Goal: Task Accomplishment & Management: Use online tool/utility

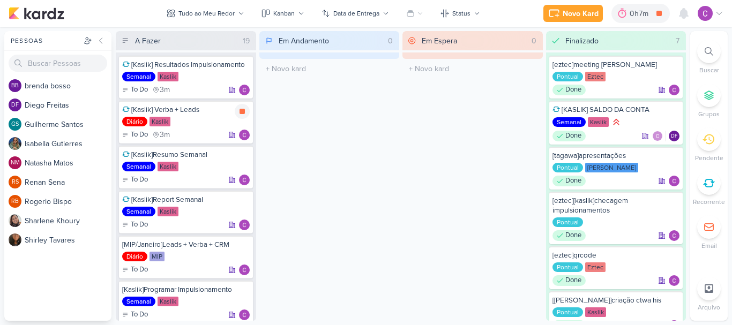
click at [244, 113] on icon at bounding box center [242, 111] width 5 height 5
click at [243, 247] on icon at bounding box center [242, 247] width 5 height 6
click at [647, 16] on div "0h7m" at bounding box center [641, 13] width 22 height 11
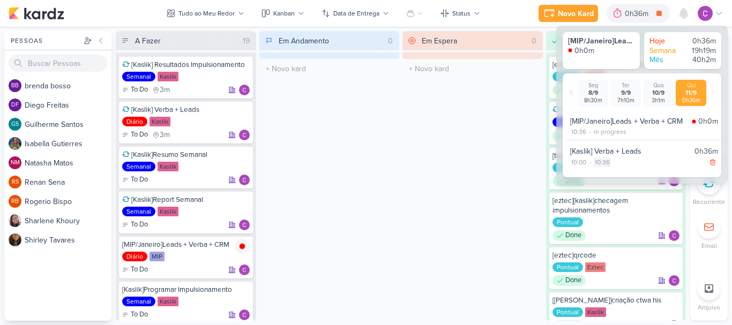
click at [601, 162] on div "10:36" at bounding box center [602, 163] width 17 height 10
select select "10"
click at [623, 173] on select "00 01 02 03 04 05 06 07 08 09 10 11 12 13 14 15 16 17 18 19 20 21 22 23 24 25 2…" at bounding box center [620, 175] width 15 height 13
click at [622, 174] on select "00 01 02 03 04 05 06 07 08 09 10 11 12 13 14 15 16 17 18 19 20 21 22 23 24 25 2…" at bounding box center [620, 175] width 15 height 13
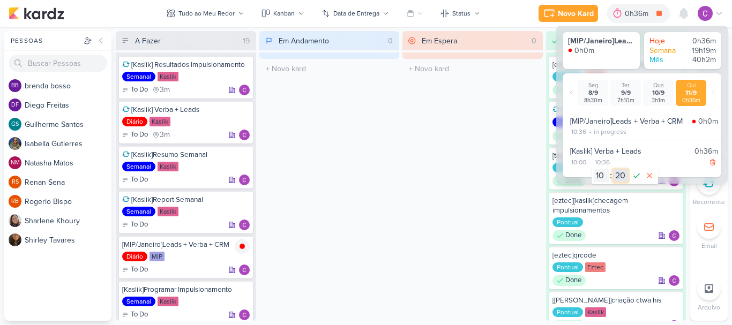
click at [613, 169] on select "00 01 02 03 04 05 06 07 08 09 10 11 12 13 14 15 16 17 18 19 20 21 22 23 24 25 2…" at bounding box center [620, 175] width 15 height 13
click at [638, 174] on icon at bounding box center [636, 175] width 13 height 13
click at [581, 130] on div "10:36" at bounding box center [578, 132] width 17 height 10
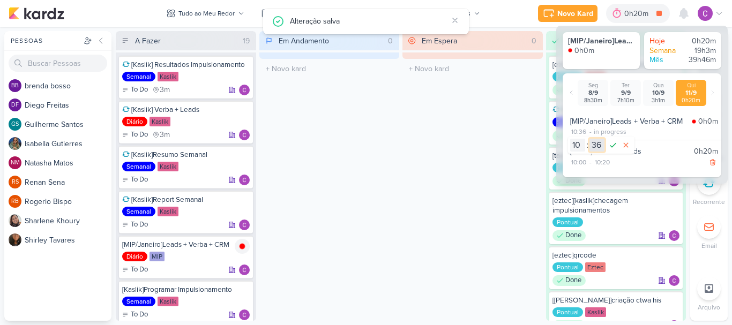
click at [600, 144] on select "00 01 02 03 04 05 06 07 08 09 10 11 12 13 14 15 16 17 18 19 20 21 22 23 24 25 2…" at bounding box center [597, 145] width 15 height 13
select select "21"
click at [590, 139] on select "00 01 02 03 04 05 06 07 08 09 10 11 12 13 14 15 16 17 18 19 20 21 22 23 24 25 2…" at bounding box center [597, 145] width 15 height 13
click at [615, 146] on icon at bounding box center [613, 145] width 13 height 13
click at [635, 13] on div "0h35m" at bounding box center [638, 13] width 27 height 11
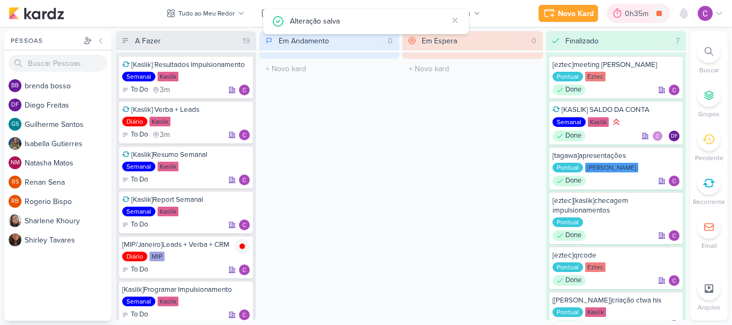
click at [635, 13] on div "0h35m" at bounding box center [638, 13] width 27 height 11
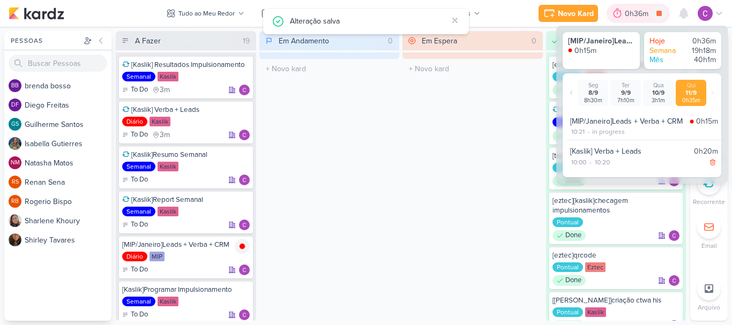
click at [635, 13] on div "0h36m" at bounding box center [638, 13] width 27 height 11
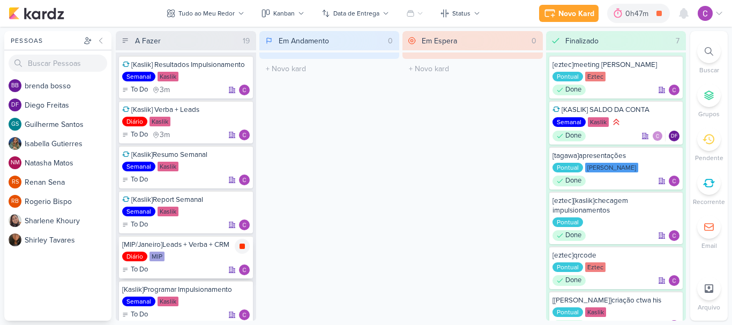
click at [241, 247] on icon at bounding box center [242, 246] width 5 height 5
click at [588, 16] on div "Novo Kard" at bounding box center [591, 13] width 36 height 11
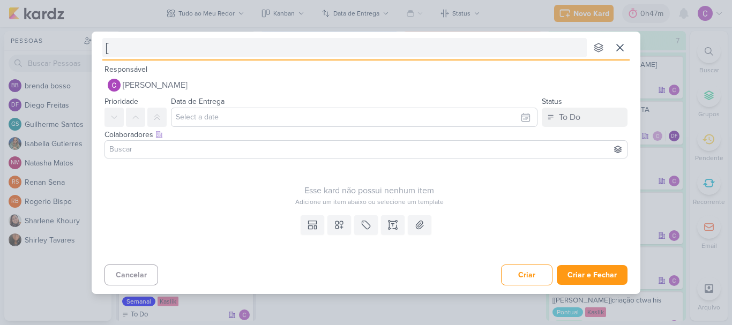
type input "[e"
type input "[etec"
type input "[ez"
type input "[eztec"
type input "[eztec]aj"
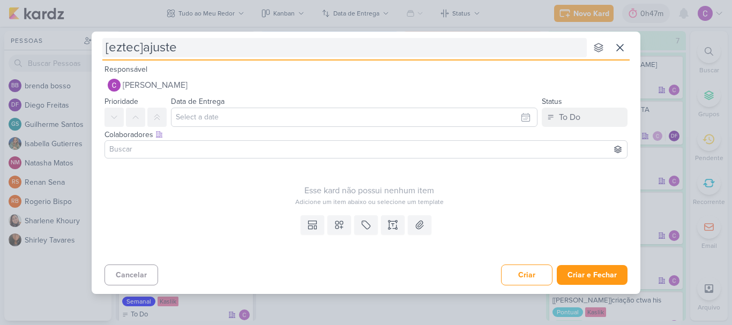
type input "[eztec]ajustes"
type input "[eztec]ajustes publicaçõe"
type input "[eztec]ajustes publicações"
type input "[eztec]ajustes publicações faust"
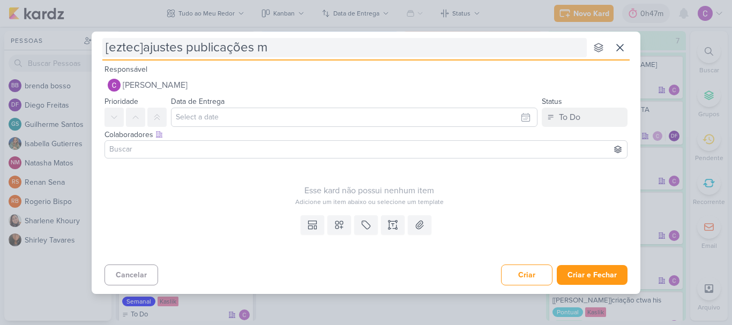
type input "[eztec]ajustes publicações me"
type input "[eztec]ajustes publicações menzinho"
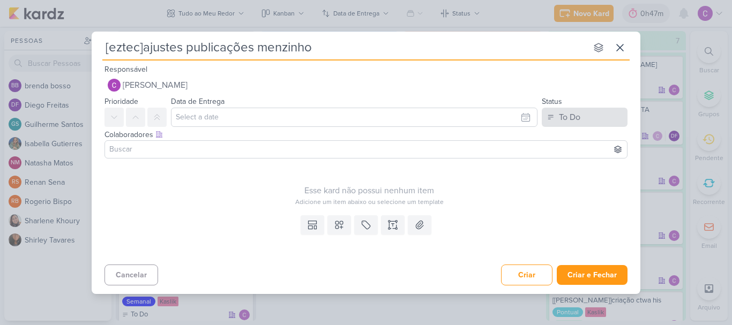
type input "[eztec]ajustes publicações menzinho"
click at [586, 119] on button "To Do" at bounding box center [585, 117] width 86 height 19
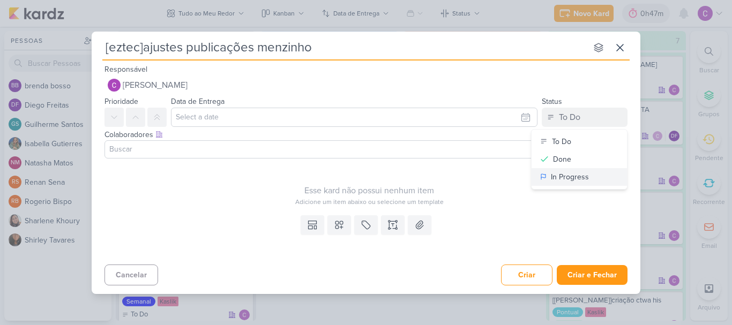
drag, startPoint x: 566, startPoint y: 180, endPoint x: 527, endPoint y: 189, distance: 40.1
click at [566, 181] on div "In Progress" at bounding box center [570, 177] width 38 height 11
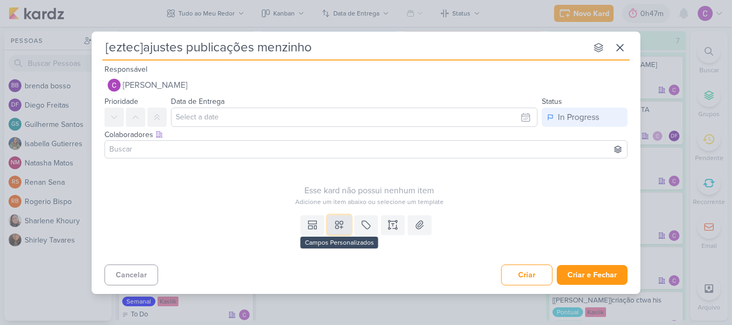
click at [337, 226] on icon at bounding box center [339, 225] width 11 height 11
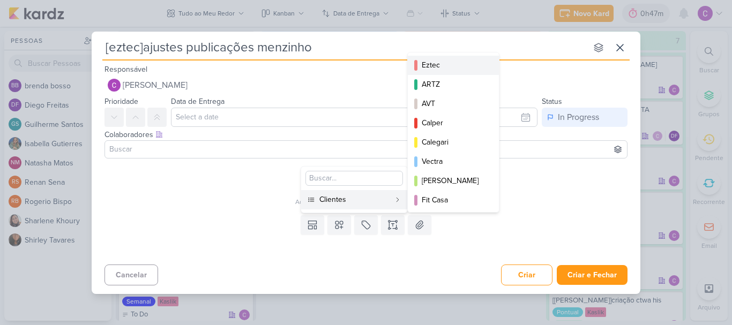
click at [442, 66] on div "Eztec" at bounding box center [454, 64] width 64 height 11
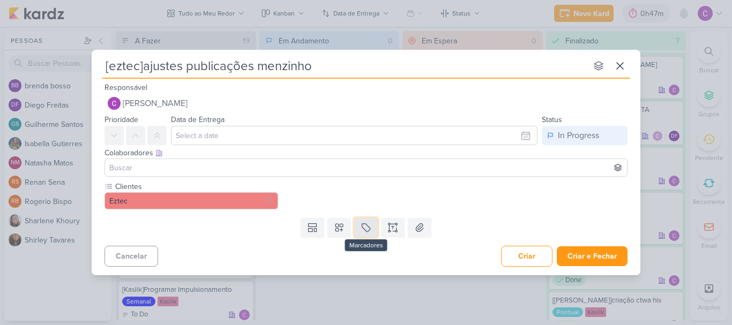
click at [367, 227] on icon at bounding box center [366, 227] width 11 height 11
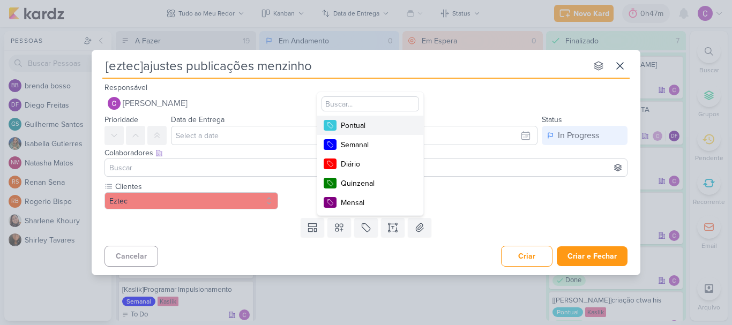
click at [384, 120] on div "Pontual" at bounding box center [376, 125] width 70 height 11
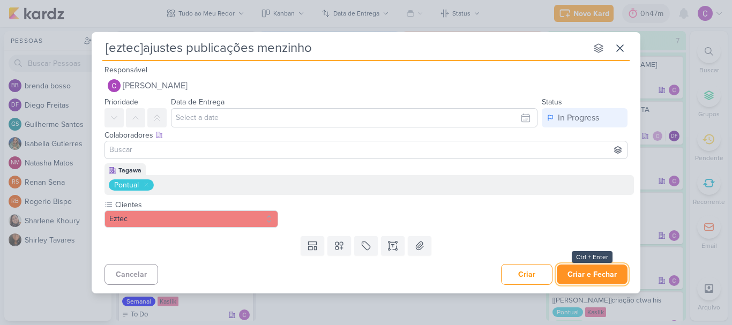
click at [595, 279] on button "Criar e Fechar" at bounding box center [592, 275] width 71 height 20
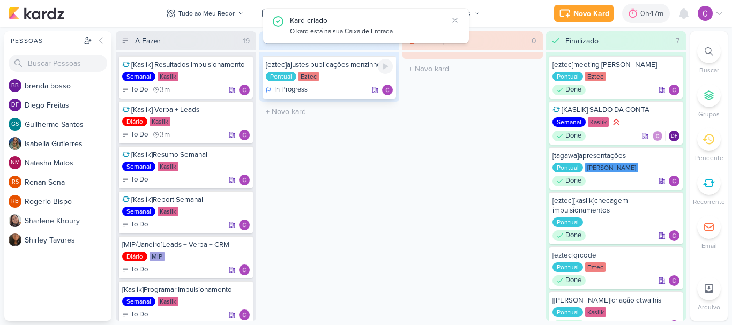
click at [382, 64] on icon at bounding box center [385, 66] width 9 height 9
click at [455, 232] on div "Em Espera 0 O título do kard deve ter menos que 100 caracteres" at bounding box center [473, 176] width 140 height 290
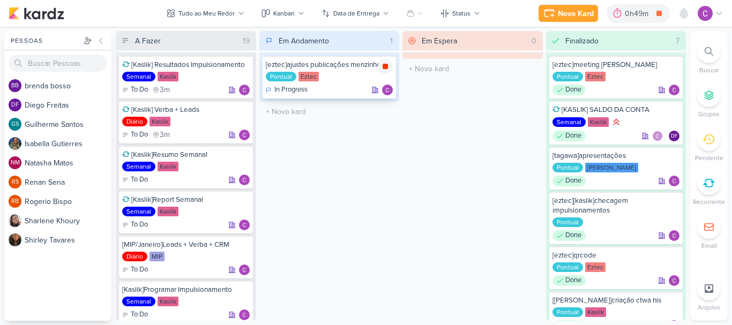
click at [383, 68] on icon at bounding box center [385, 66] width 5 height 5
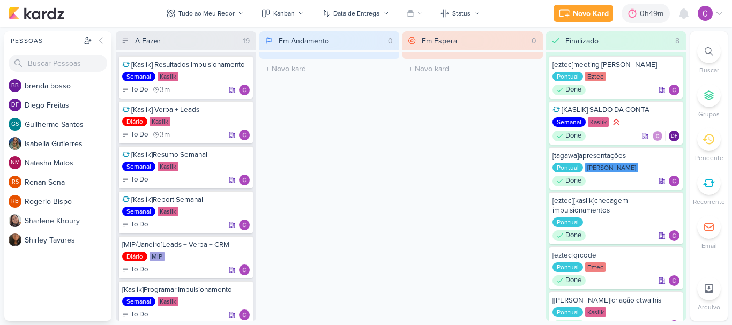
click at [419, 217] on div "Em Espera 0 O título do kard deve ter menos que 100 caracteres" at bounding box center [473, 176] width 140 height 290
